Goal: Information Seeking & Learning: Learn about a topic

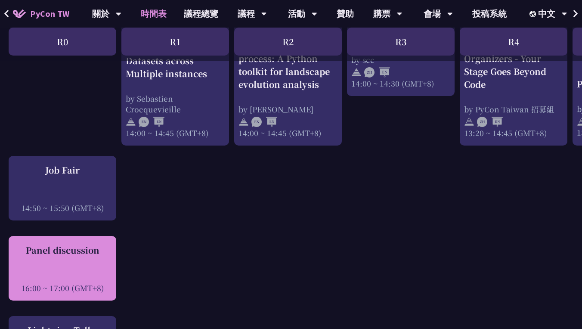
click at [62, 270] on div at bounding box center [62, 276] width 99 height 13
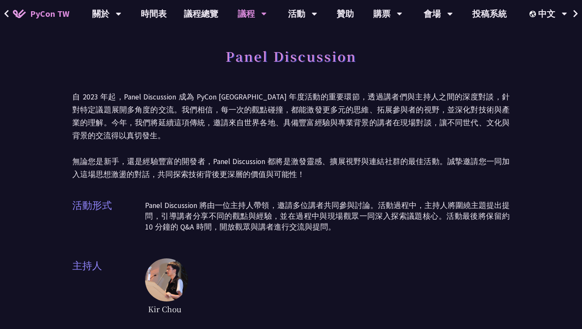
drag, startPoint x: 265, startPoint y: 214, endPoint x: 244, endPoint y: 62, distance: 153.0
click at [244, 62] on h1 "Panel Discussion" at bounding box center [291, 56] width 131 height 26
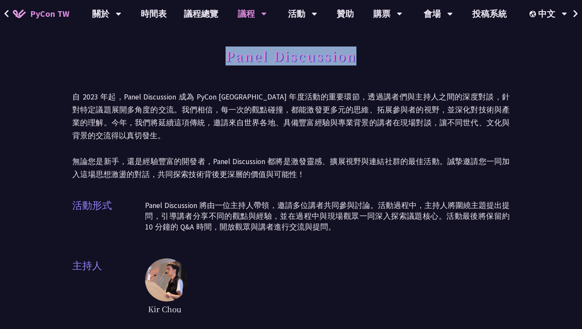
drag, startPoint x: 244, startPoint y: 62, endPoint x: 335, endPoint y: 61, distance: 90.9
click at [335, 61] on h1 "Panel Discussion" at bounding box center [291, 56] width 131 height 26
copy h1 "Panel Discussion"
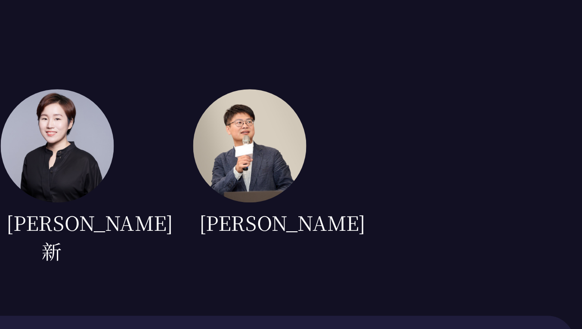
scroll to position [187, 0]
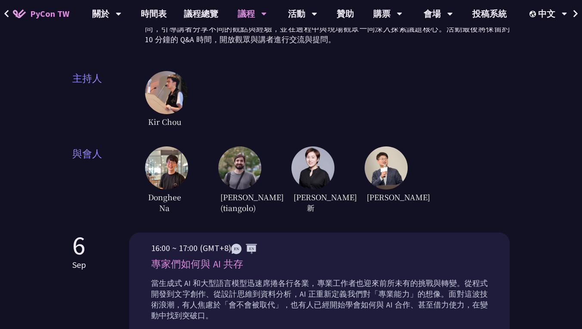
click at [383, 190] on span "[PERSON_NAME]" at bounding box center [384, 197] width 39 height 15
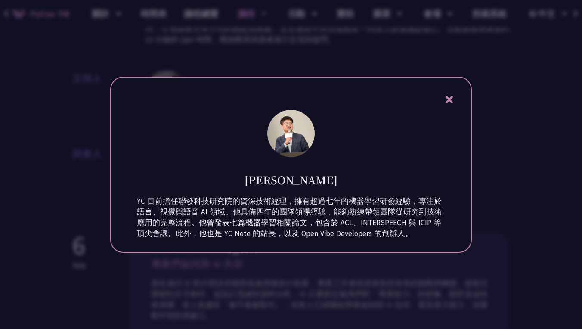
click at [281, 172] on h1 "[PERSON_NAME]" at bounding box center [291, 179] width 93 height 15
copy div "[PERSON_NAME]"
click at [453, 94] on icon at bounding box center [449, 99] width 11 height 11
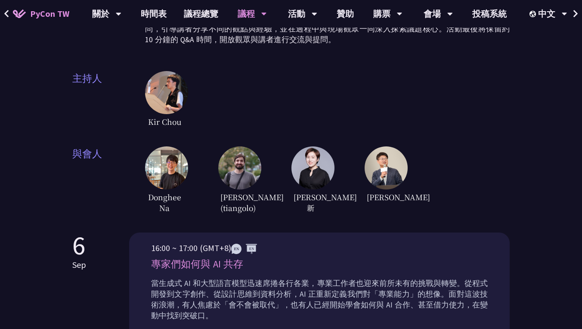
click at [383, 164] on img at bounding box center [386, 167] width 43 height 43
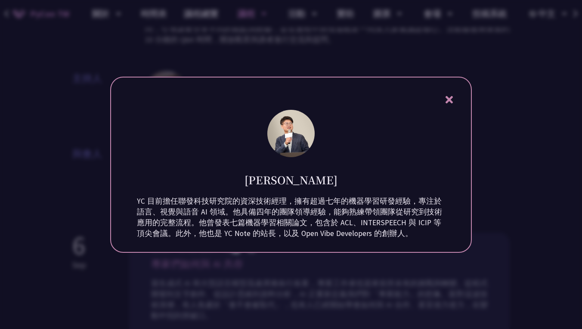
click at [454, 94] on icon at bounding box center [449, 99] width 11 height 11
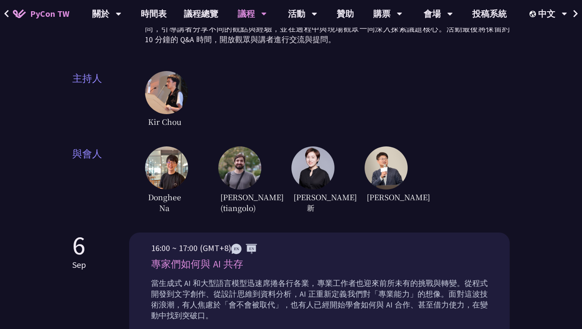
click at [168, 167] on img at bounding box center [166, 167] width 43 height 43
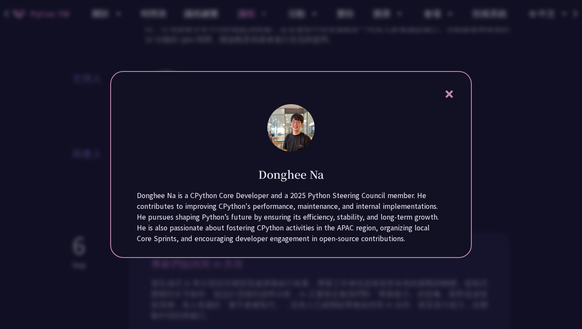
click at [149, 201] on div "Donghee Na is a CPython Core Developer and a 2025 Python Steering Council membe…" at bounding box center [291, 217] width 308 height 54
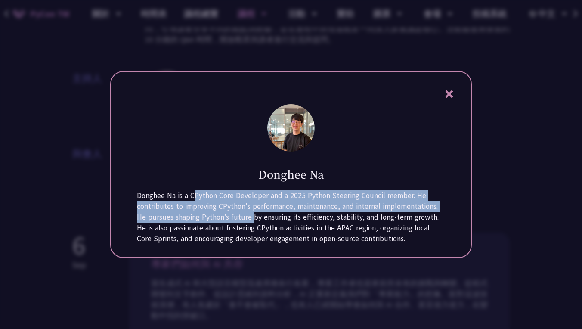
drag, startPoint x: 149, startPoint y: 201, endPoint x: 185, endPoint y: 224, distance: 42.1
click at [185, 224] on div "Donghee Na is a CPython Core Developer and a 2025 Python Steering Council membe…" at bounding box center [291, 217] width 308 height 54
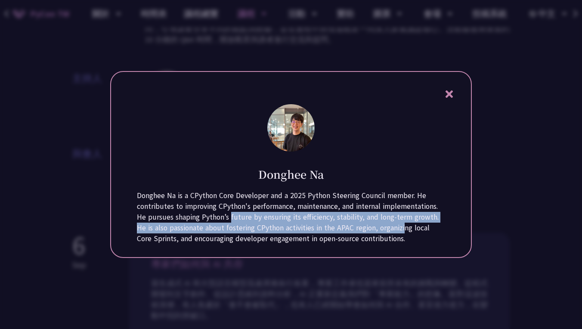
drag, startPoint x: 185, startPoint y: 224, endPoint x: 334, endPoint y: 232, distance: 149.7
click at [334, 232] on div "Donghee Na is a CPython Core Developer and a 2025 Python Steering Council membe…" at bounding box center [291, 217] width 308 height 54
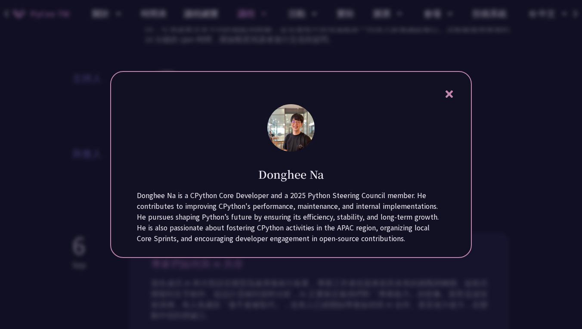
click at [280, 169] on h1 "Donghee Na" at bounding box center [290, 174] width 65 height 15
drag, startPoint x: 280, startPoint y: 169, endPoint x: 325, endPoint y: 169, distance: 44.8
click at [325, 169] on div "Donghee Na" at bounding box center [291, 168] width 308 height 28
copy div "Donghee Na"
click at [65, 157] on div at bounding box center [291, 164] width 582 height 329
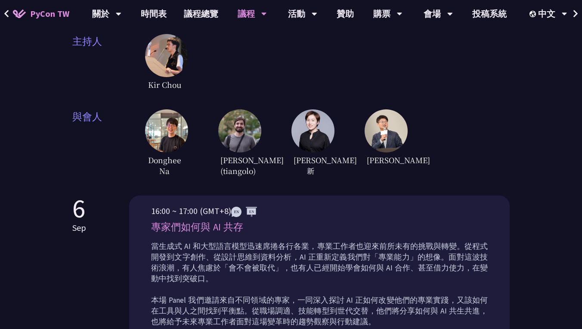
scroll to position [258, 0]
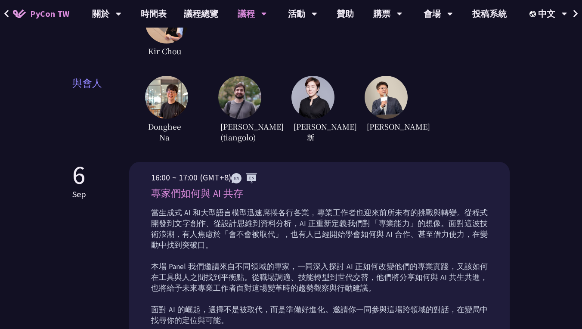
click at [247, 177] on img at bounding box center [244, 178] width 26 height 10
click at [233, 177] on img at bounding box center [244, 178] width 26 height 10
click at [251, 177] on img at bounding box center [244, 178] width 26 height 10
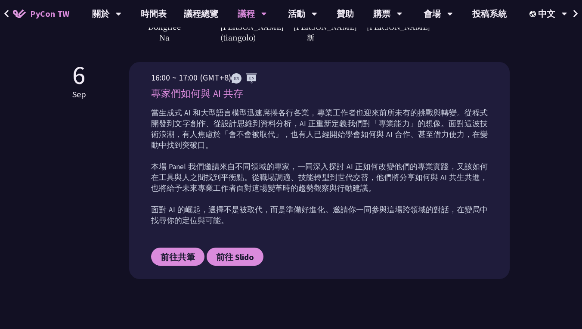
scroll to position [377, 0]
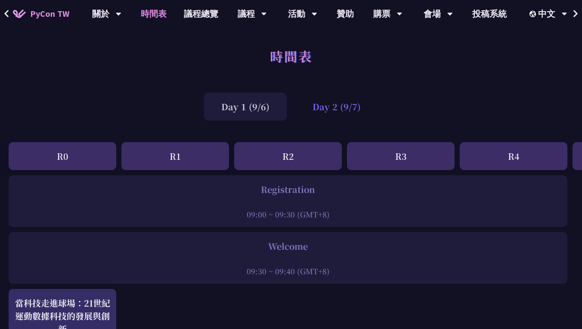
click at [318, 115] on div "Day 2 (9/7)" at bounding box center [337, 107] width 83 height 28
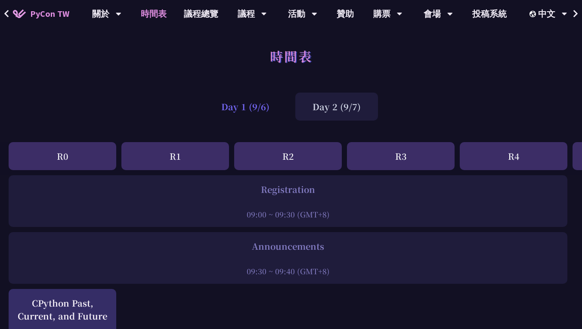
click at [242, 112] on div "Day 1 (9/6)" at bounding box center [245, 107] width 83 height 28
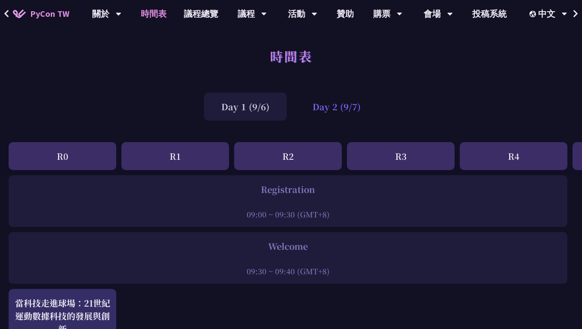
click at [307, 106] on div "Day 2 (9/7)" at bounding box center [337, 107] width 83 height 28
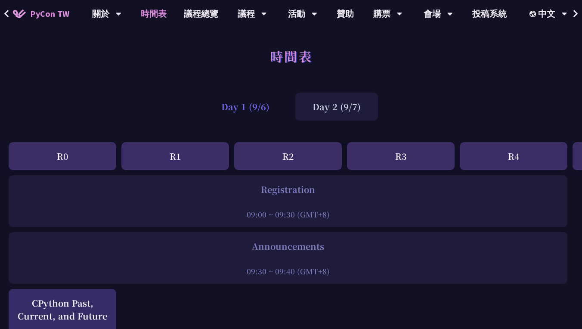
click at [247, 103] on div "Day 1 (9/6)" at bounding box center [245, 107] width 83 height 28
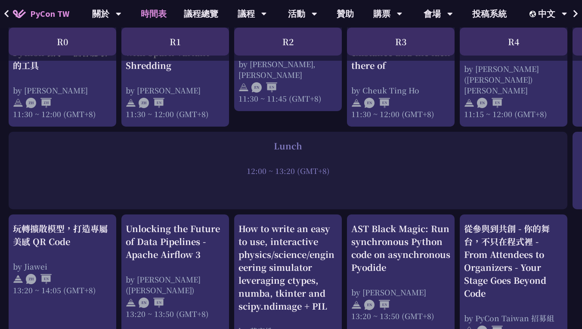
scroll to position [860, 0]
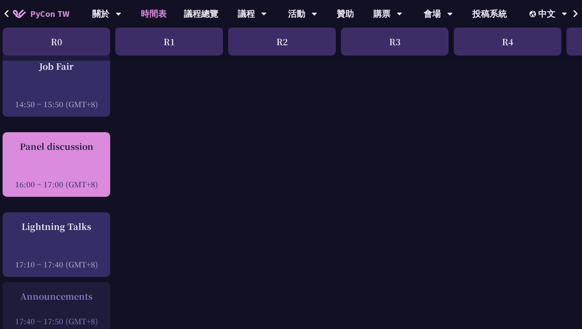
click at [41, 156] on div "Panel discussion 16:00 ~ 17:00 (GMT+8)" at bounding box center [56, 165] width 99 height 50
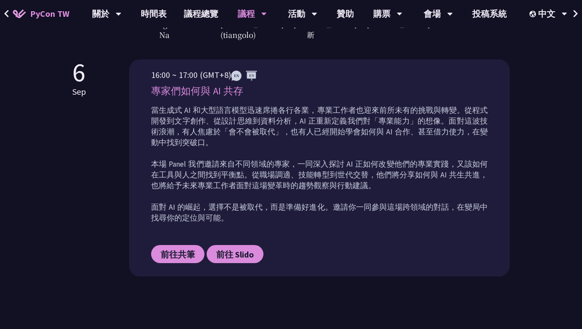
scroll to position [525, 0]
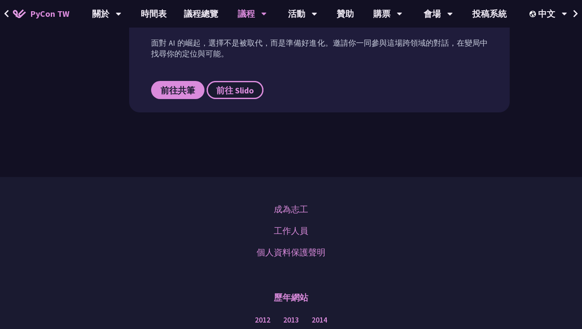
click at [260, 81] on link "前往 Slido" at bounding box center [235, 90] width 57 height 18
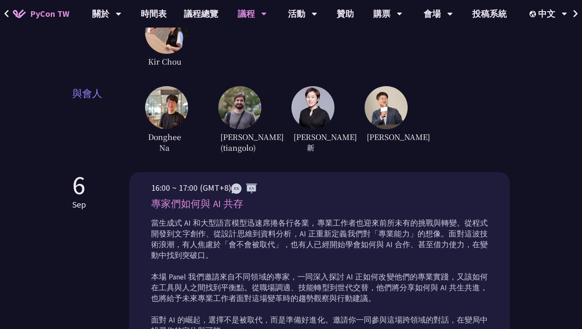
scroll to position [421, 0]
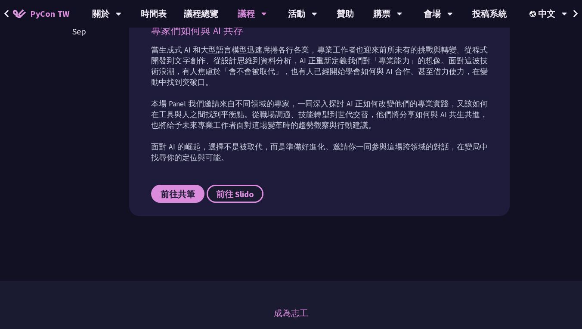
click at [234, 189] on span "前往 Slido" at bounding box center [235, 194] width 38 height 11
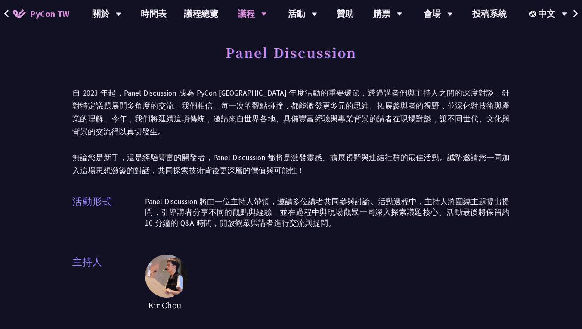
scroll to position [4, 0]
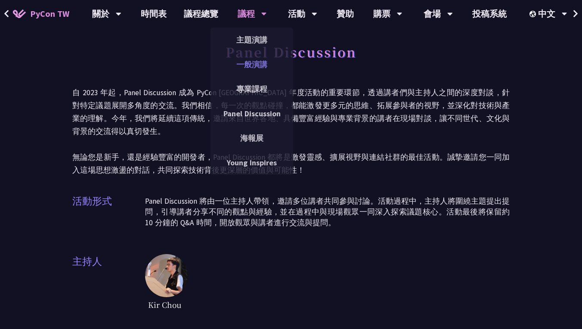
click at [247, 71] on link "一般演講" at bounding box center [252, 64] width 83 height 20
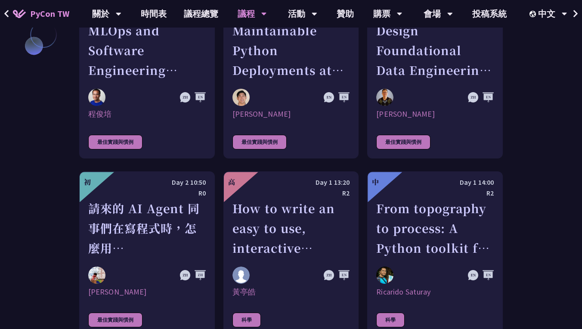
scroll to position [1991, 0]
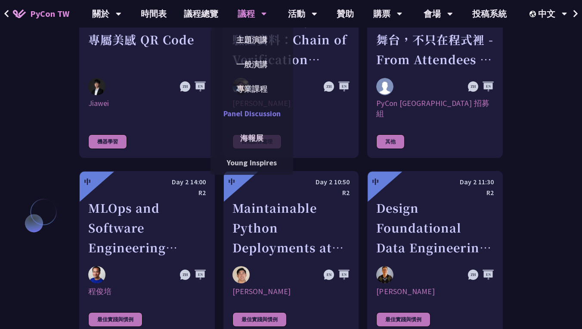
click at [246, 117] on link "Panel Discussion" at bounding box center [252, 113] width 83 height 20
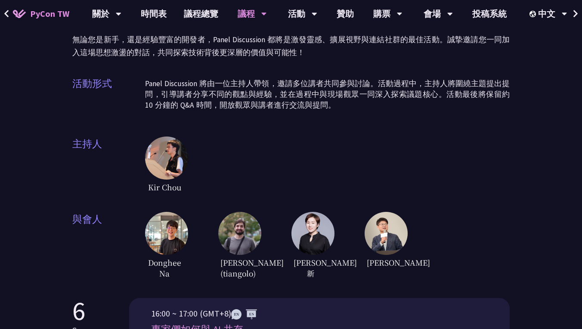
scroll to position [128, 0]
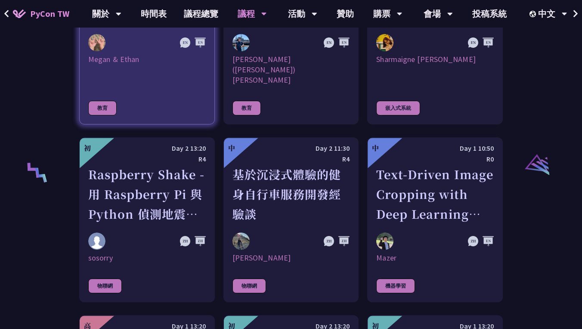
scroll to position [1687, 0]
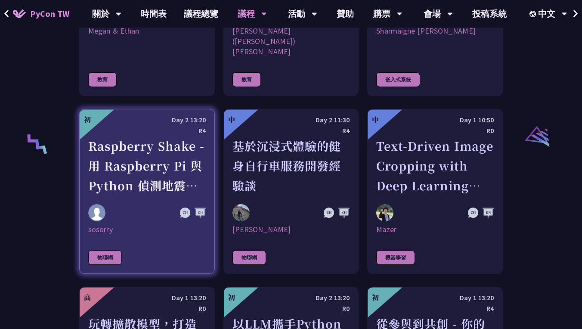
click at [211, 184] on link "初 Day 2 13:20 R4 Raspberry Shake - 用 Raspberry Pi 與 Python 偵測地震和監控地球活動 sosorry …" at bounding box center [147, 191] width 136 height 165
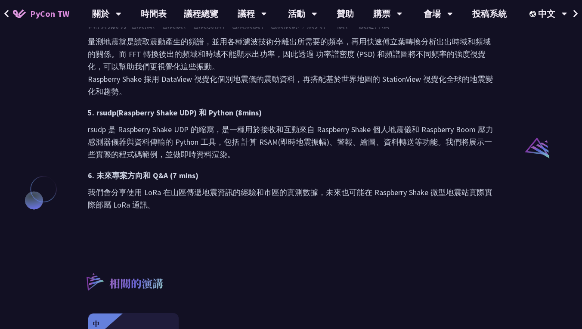
scroll to position [612, 0]
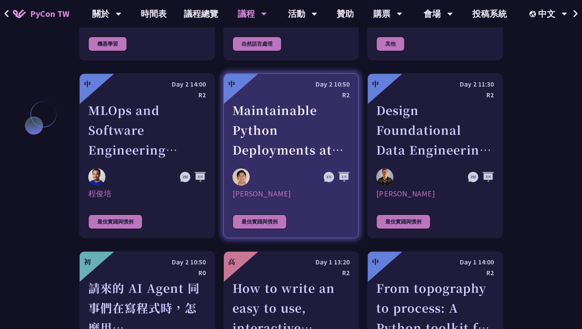
scroll to position [2014, 0]
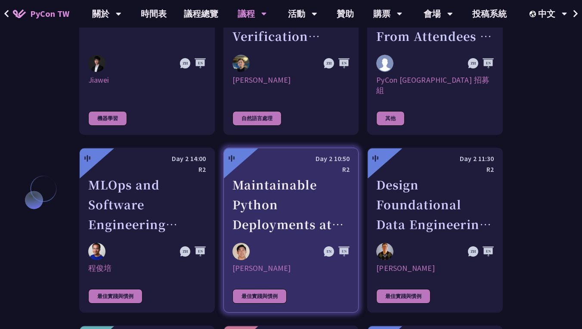
click at [255, 175] on div "Maintainable Python Deployments at Scale: Decoupling Build from Runtime" at bounding box center [292, 204] width 118 height 59
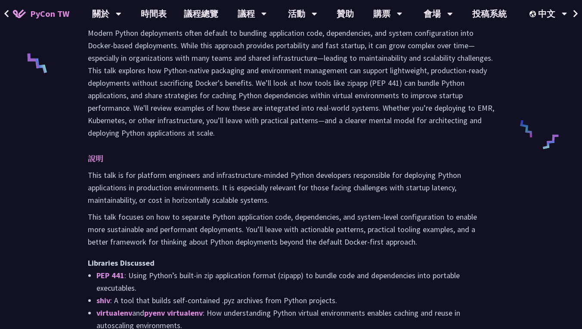
scroll to position [415, 0]
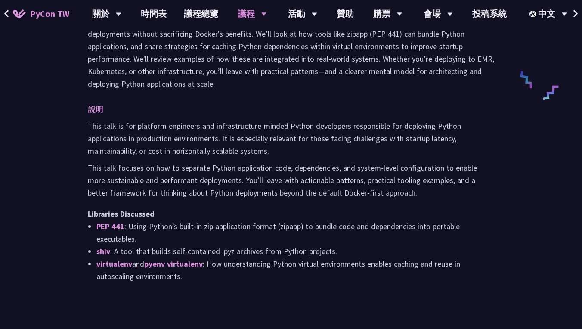
scroll to position [1003, 0]
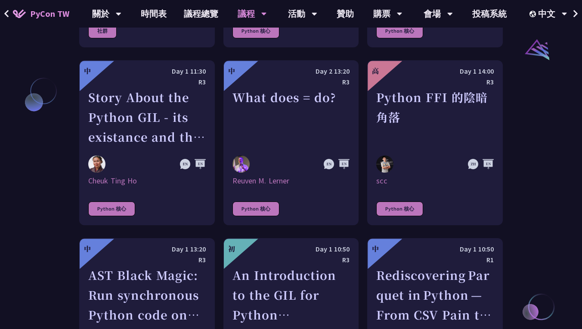
scroll to position [4, 0]
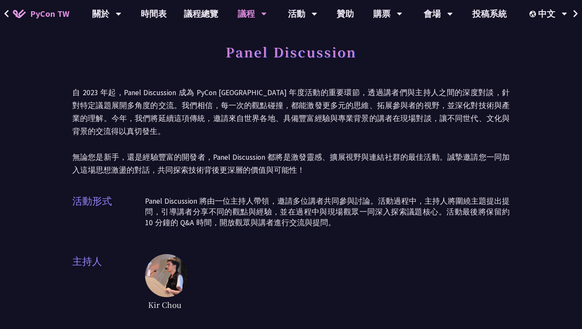
click at [250, 220] on div "活動形式 Panel Discussion 將由一位主持人帶領，邀請多位講者共同參與討論。活動過程中，主持人將圍繞主題提出提問，引導講者分享不同的觀點與經驗，…" at bounding box center [291, 215] width 438 height 43
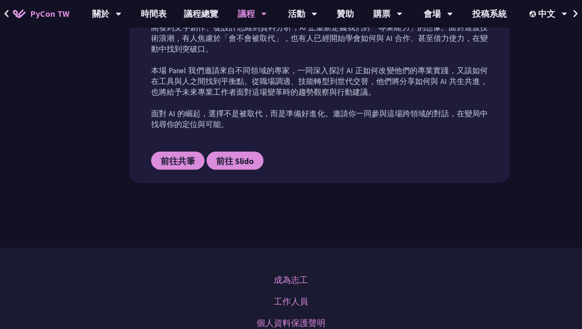
scroll to position [474, 0]
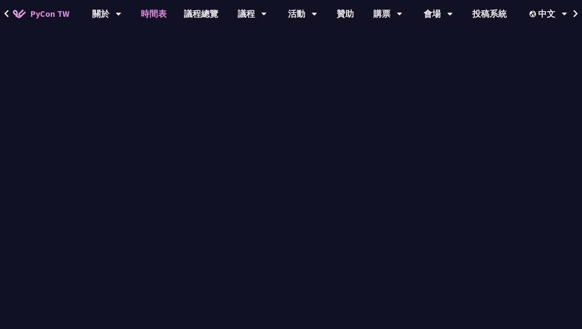
scroll to position [1047, 0]
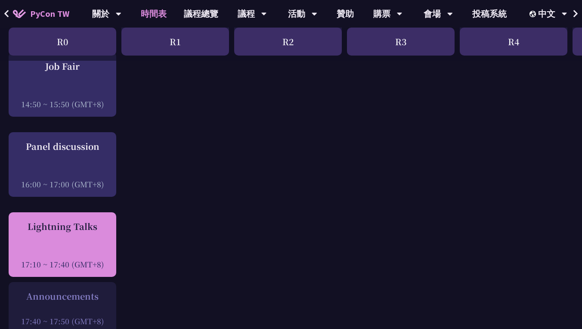
click at [56, 234] on div "Lightning Talks 17:10 ~ 17:40 (GMT+8)" at bounding box center [62, 245] width 99 height 50
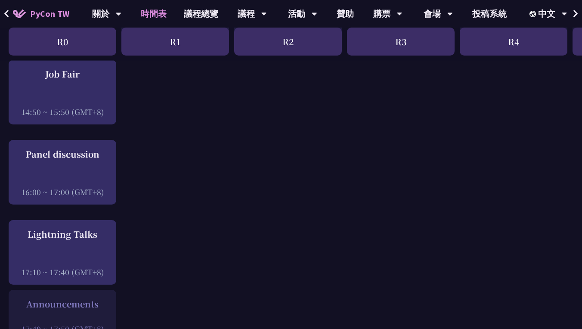
scroll to position [1062, 0]
